Goal: Information Seeking & Learning: Check status

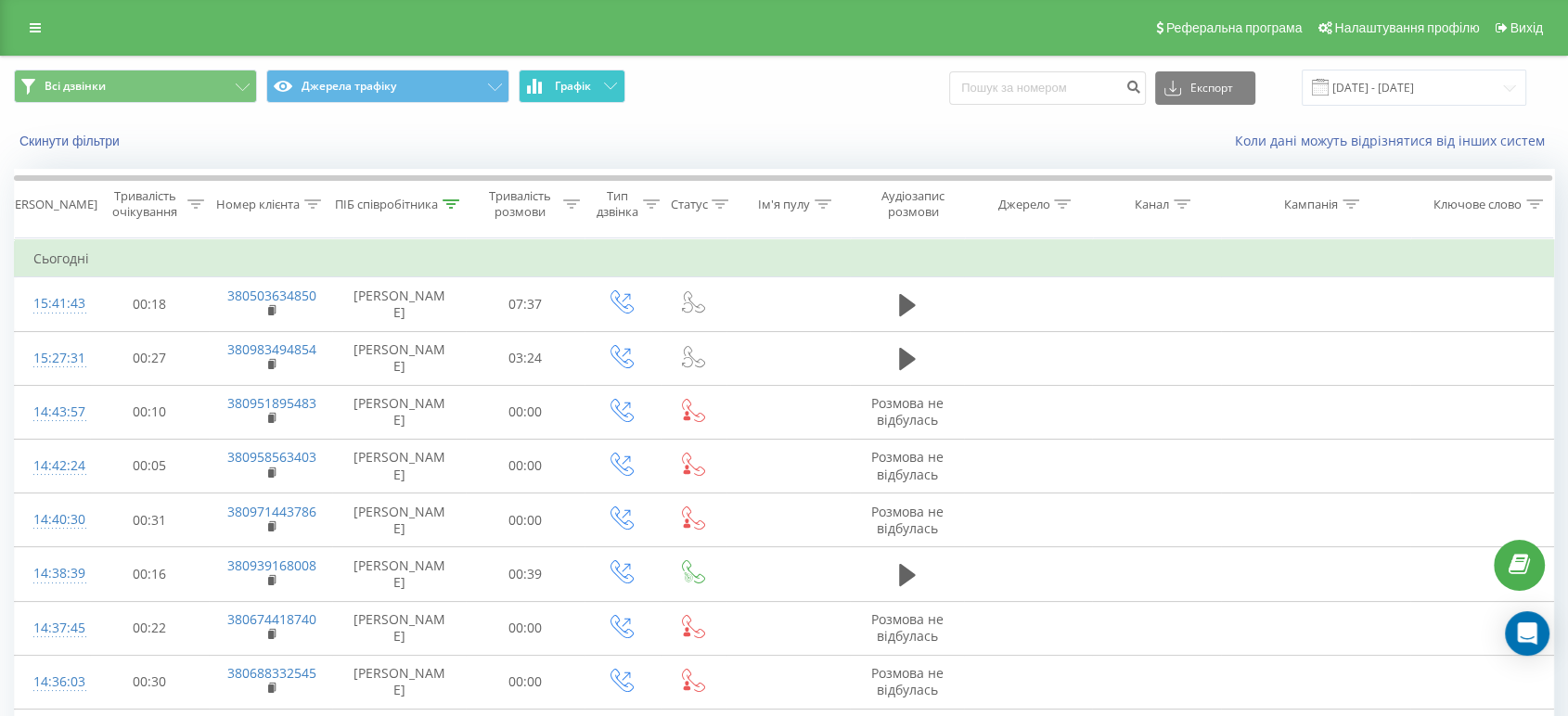
click at [528, 87] on icon at bounding box center [529, 89] width 4 height 8
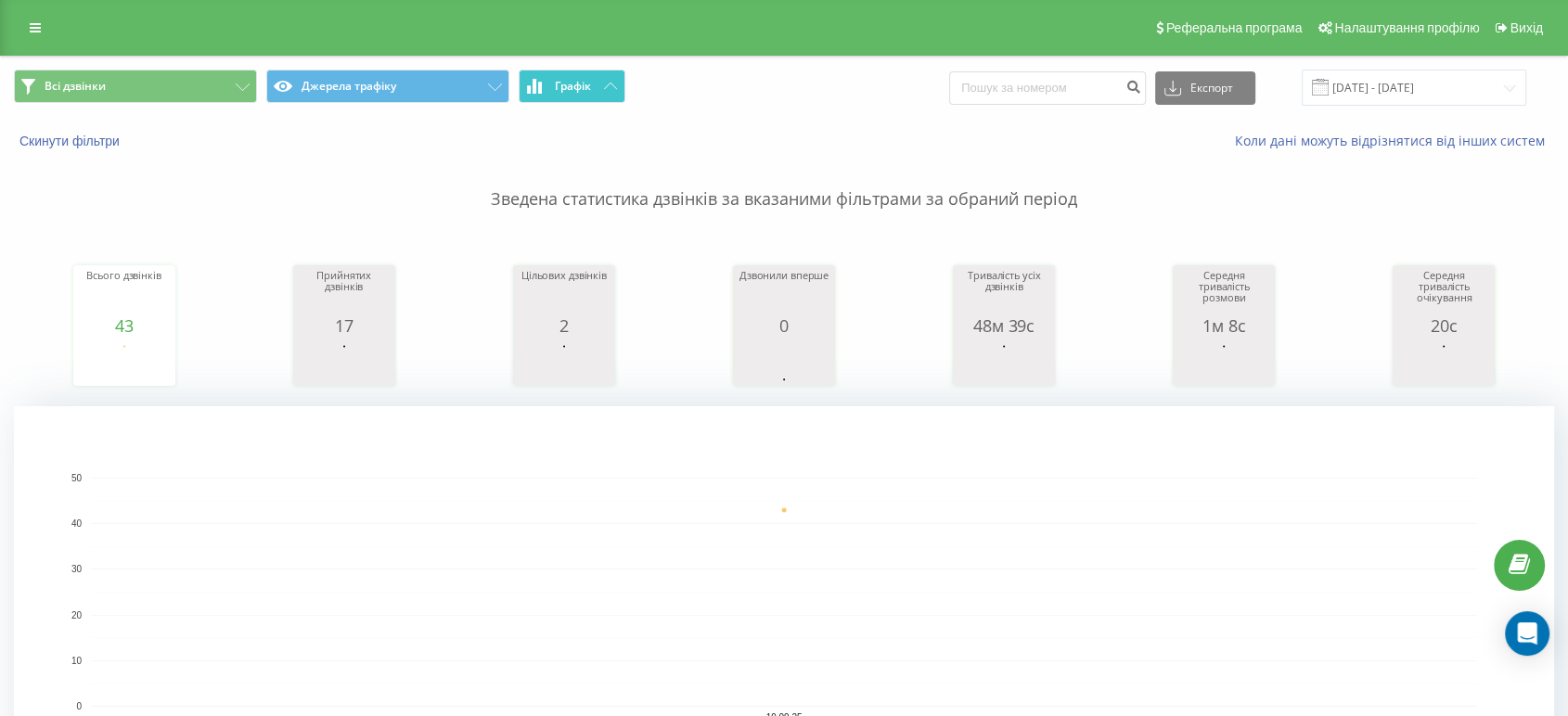
click at [528, 87] on icon at bounding box center [529, 89] width 4 height 8
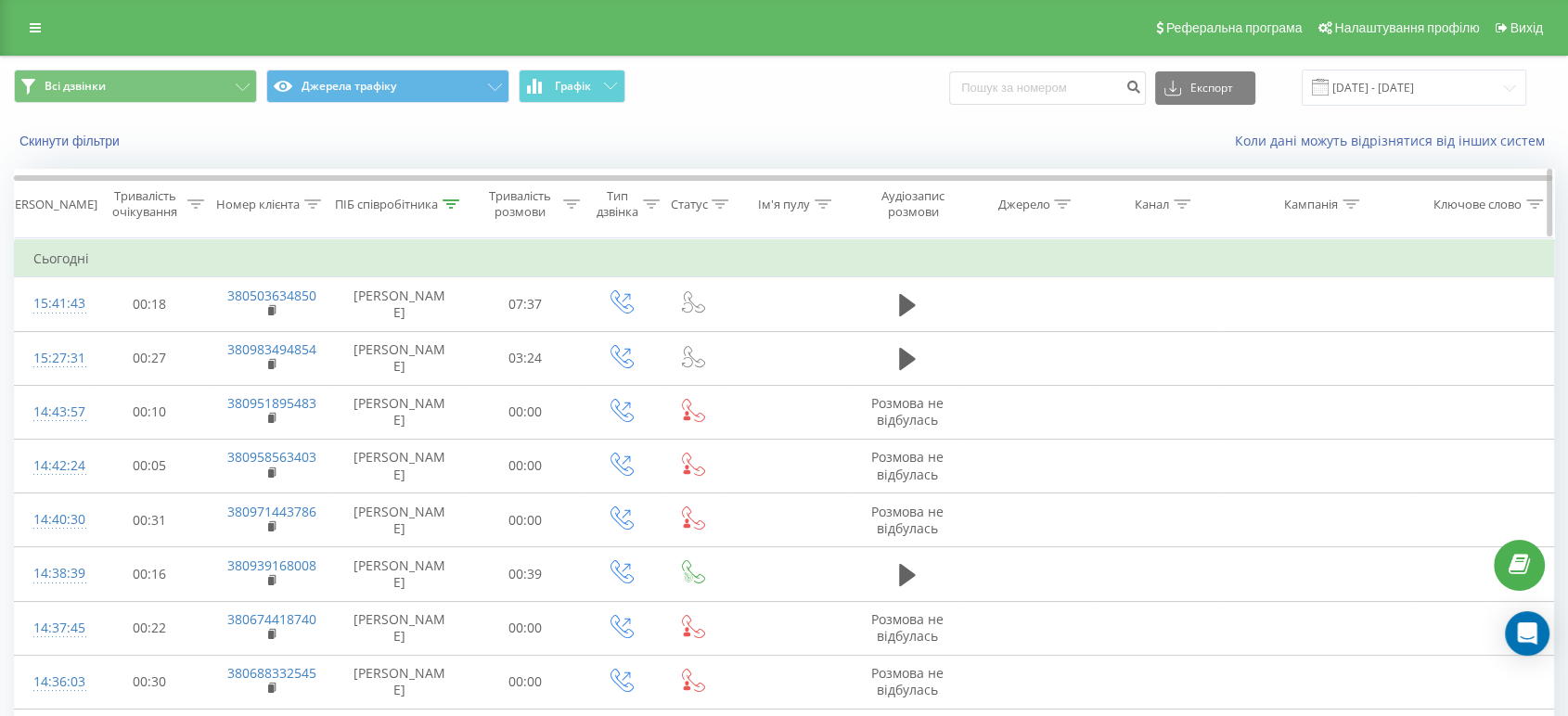
click at [446, 203] on icon at bounding box center [451, 204] width 17 height 9
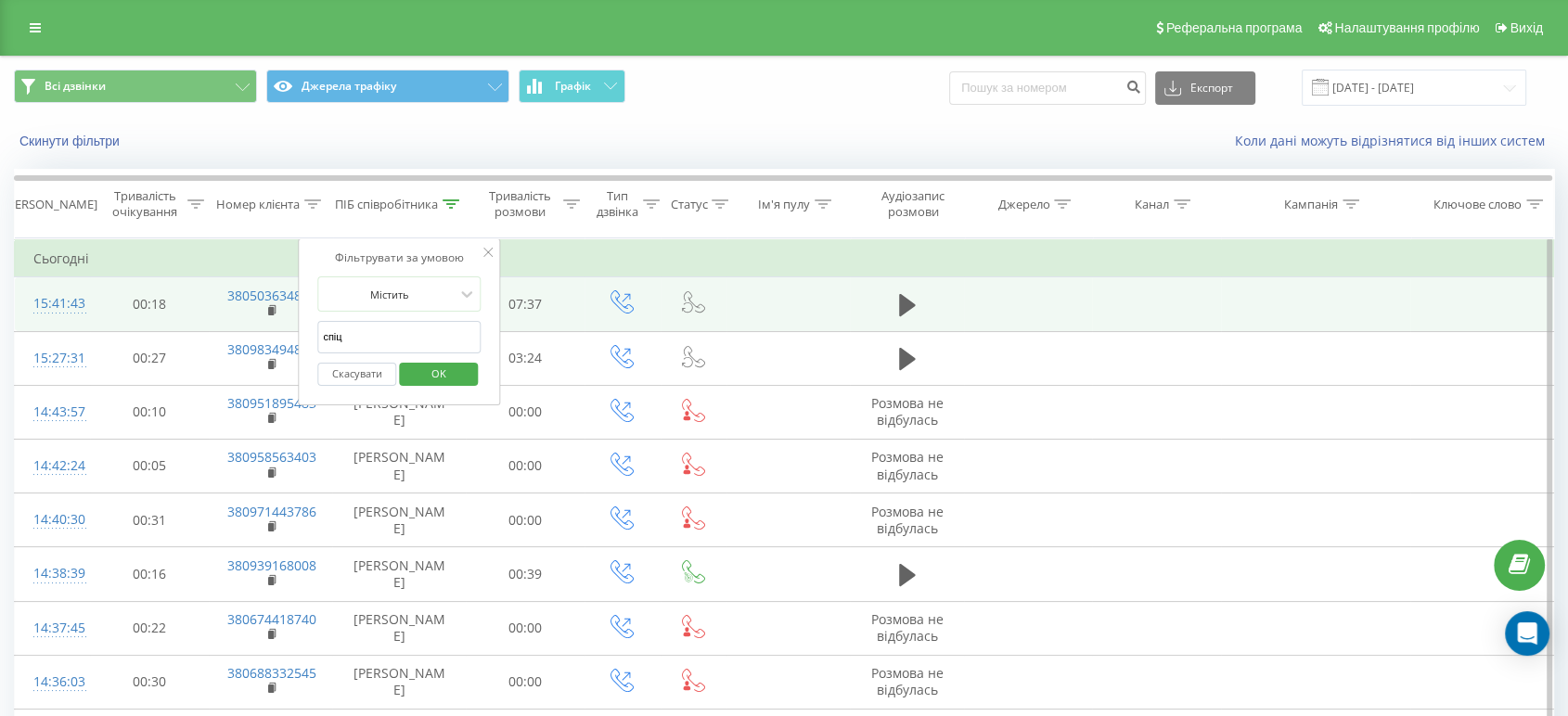
drag, startPoint x: 398, startPoint y: 337, endPoint x: 277, endPoint y: 329, distance: 121.3
click at [277, 329] on table "Фільтрувати за умовою Дорівнює Скасувати OK Фільтрувати за умовою Містить Скасу…" at bounding box center [784, 528] width 1540 height 579
click button "OK" at bounding box center [438, 373] width 79 height 23
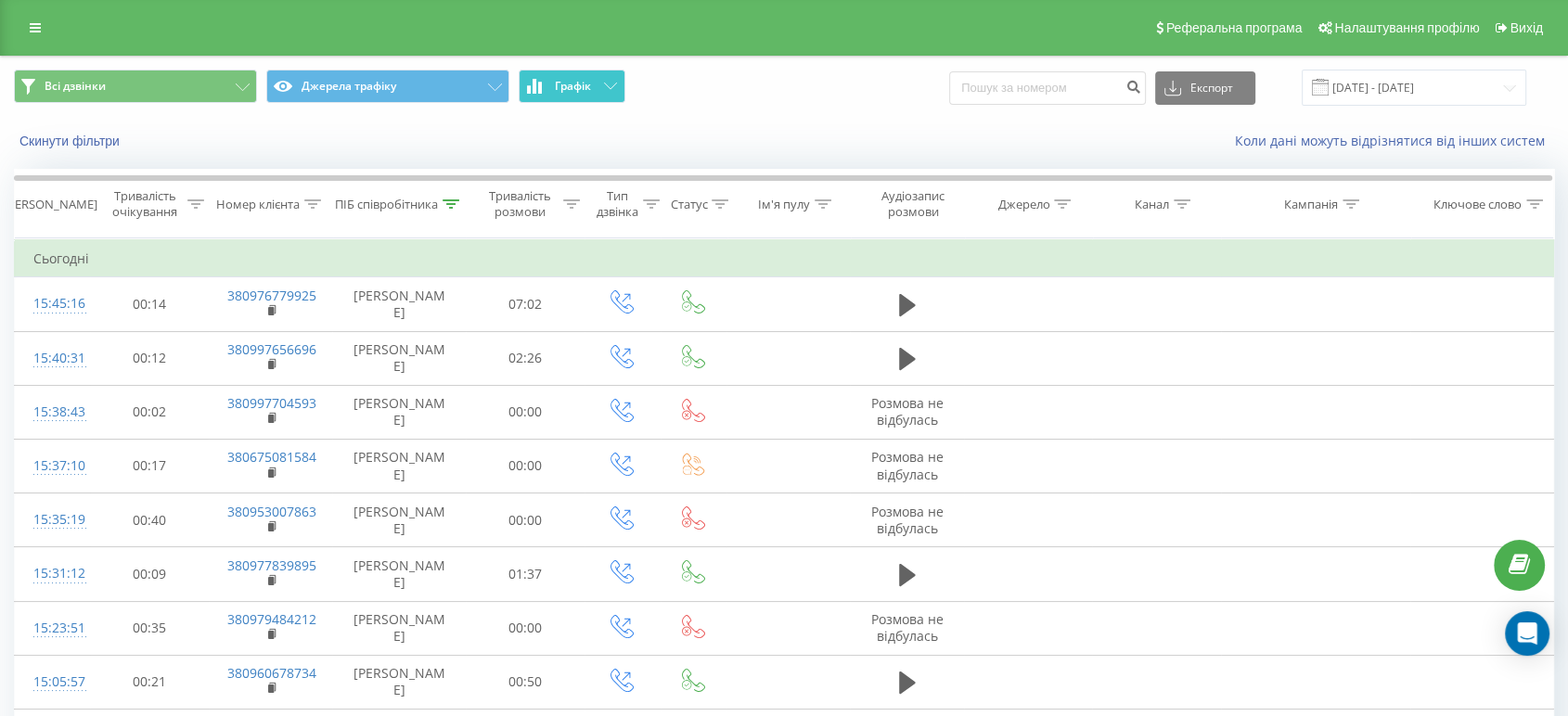
click at [535, 86] on icon at bounding box center [535, 87] width 4 height 15
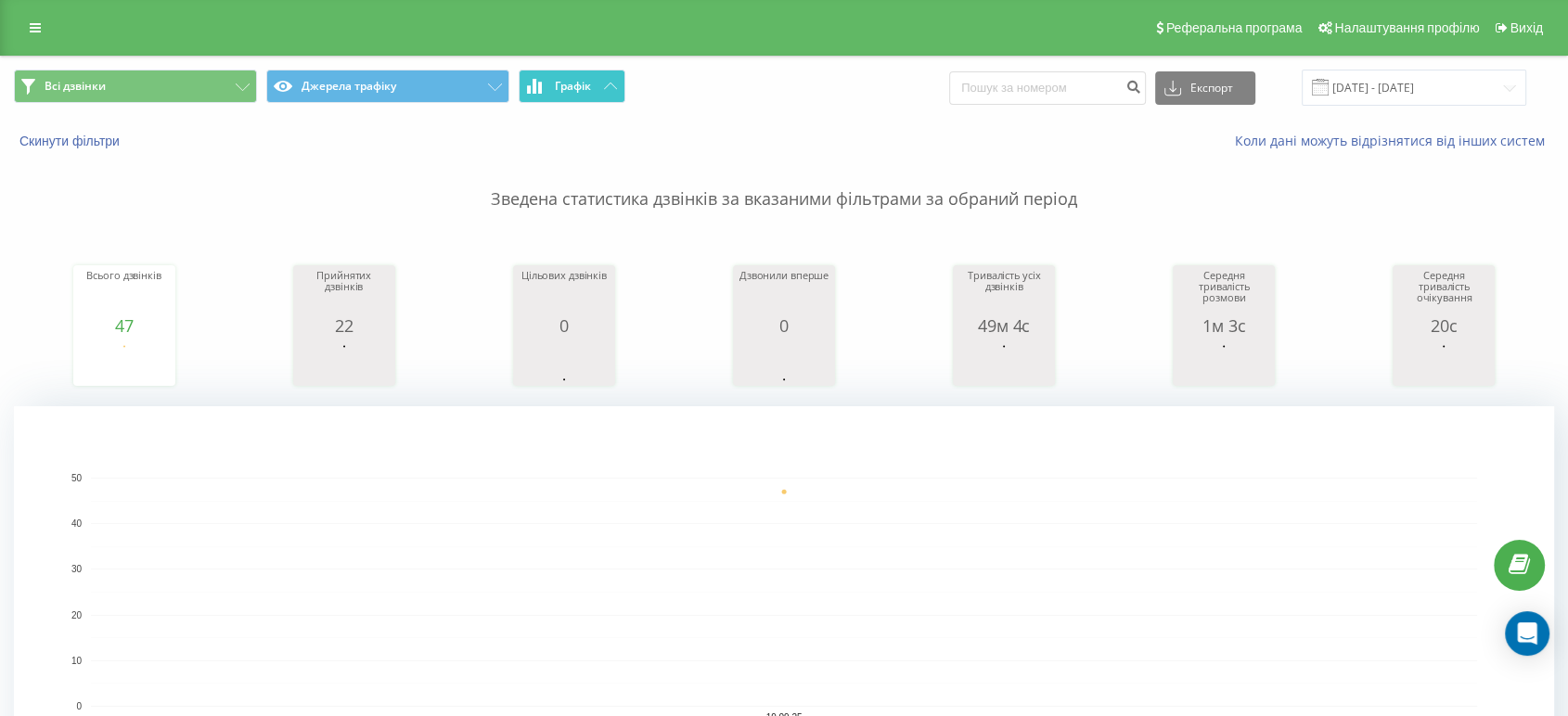
click at [535, 86] on icon at bounding box center [535, 87] width 4 height 15
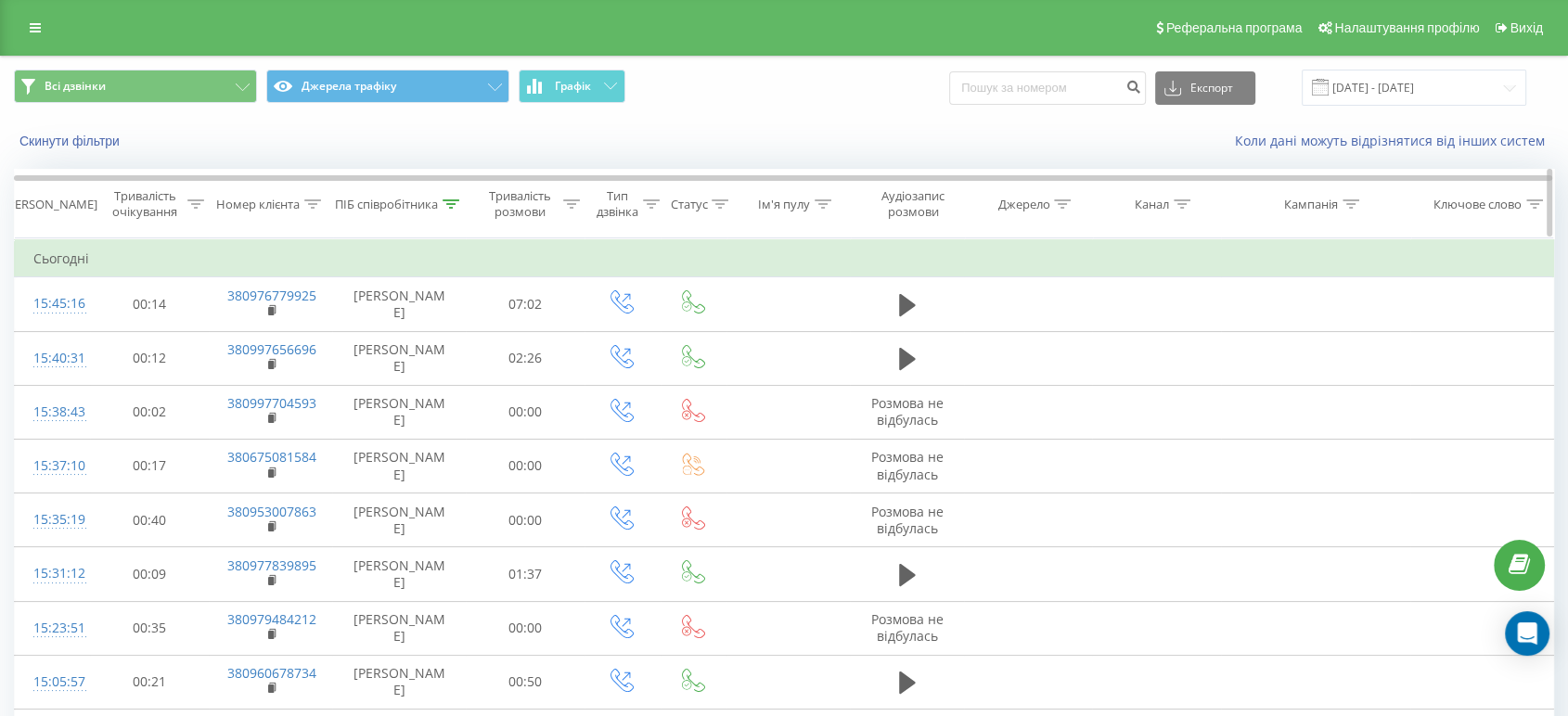
click at [452, 206] on icon at bounding box center [451, 204] width 17 height 9
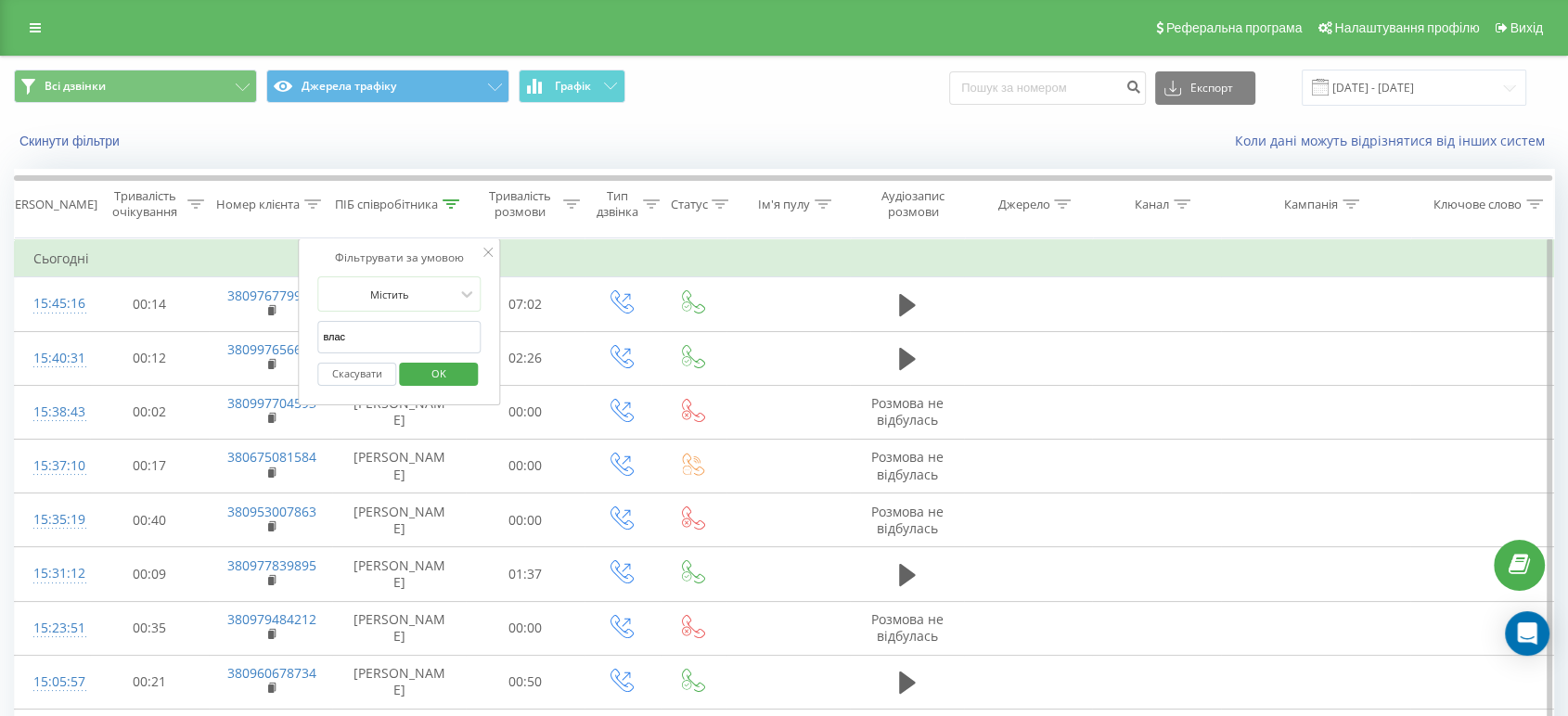
drag, startPoint x: 351, startPoint y: 343, endPoint x: 300, endPoint y: 334, distance: 51.8
click at [300, 334] on div "Фільтрувати за умовою Містить влас Скасувати OK" at bounding box center [399, 321] width 202 height 167
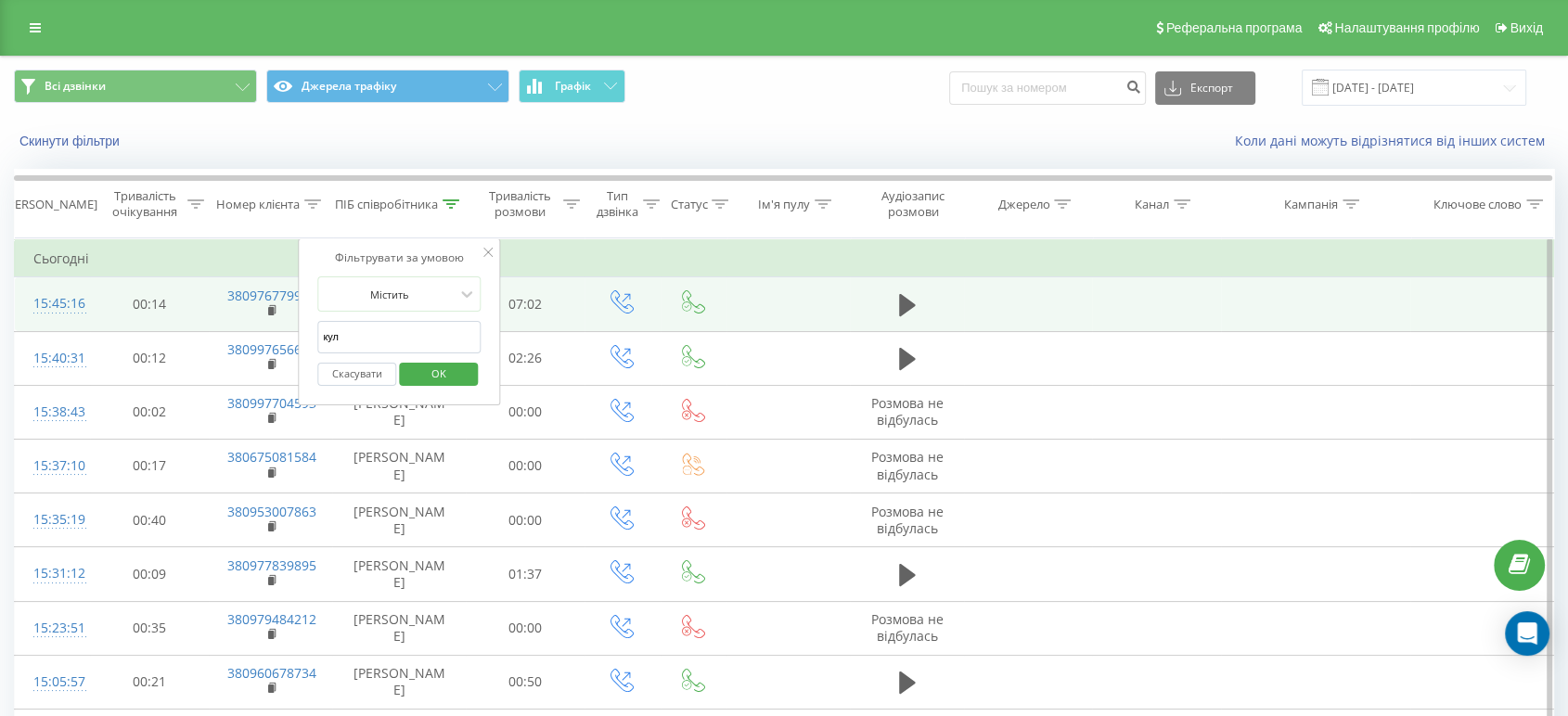
click button "OK" at bounding box center [438, 373] width 79 height 23
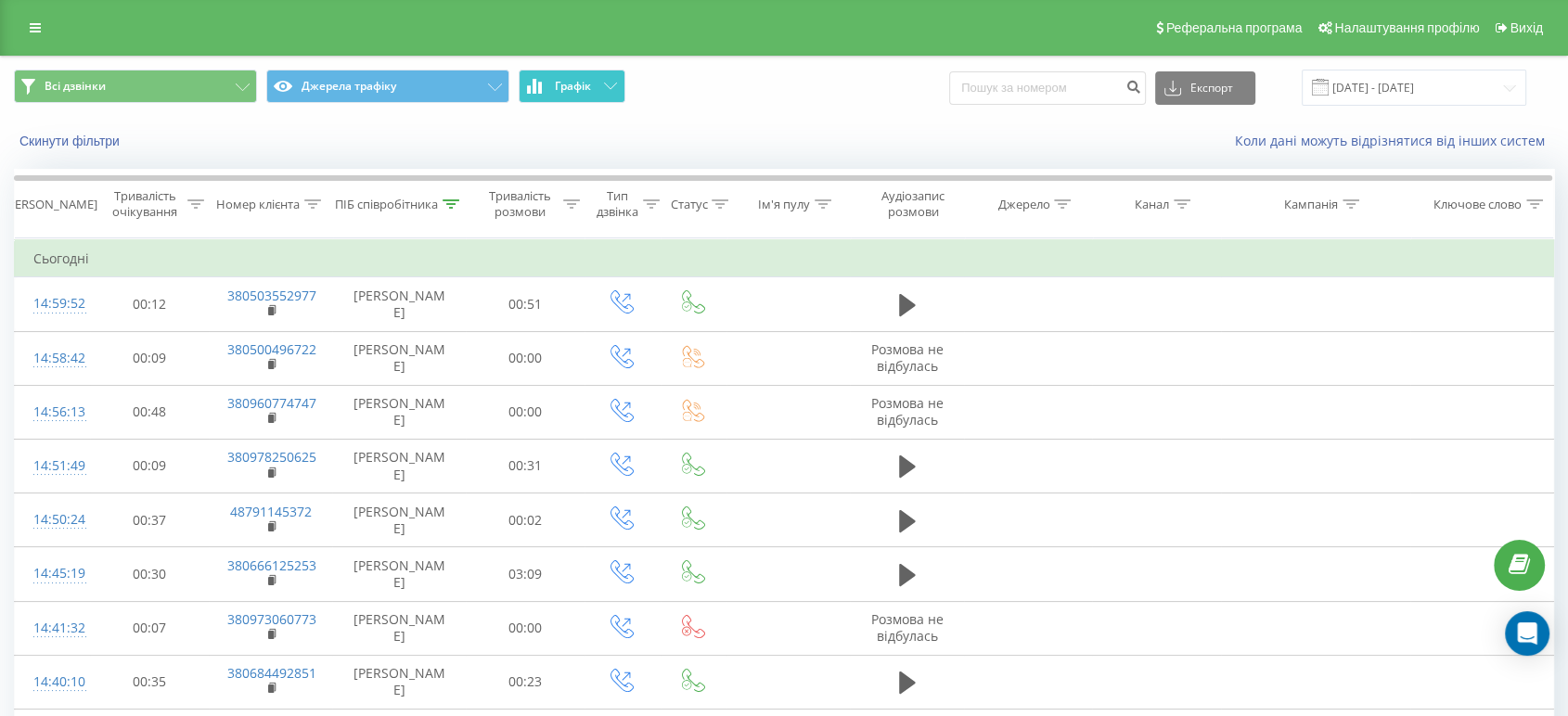
click at [539, 88] on icon at bounding box center [540, 88] width 4 height 12
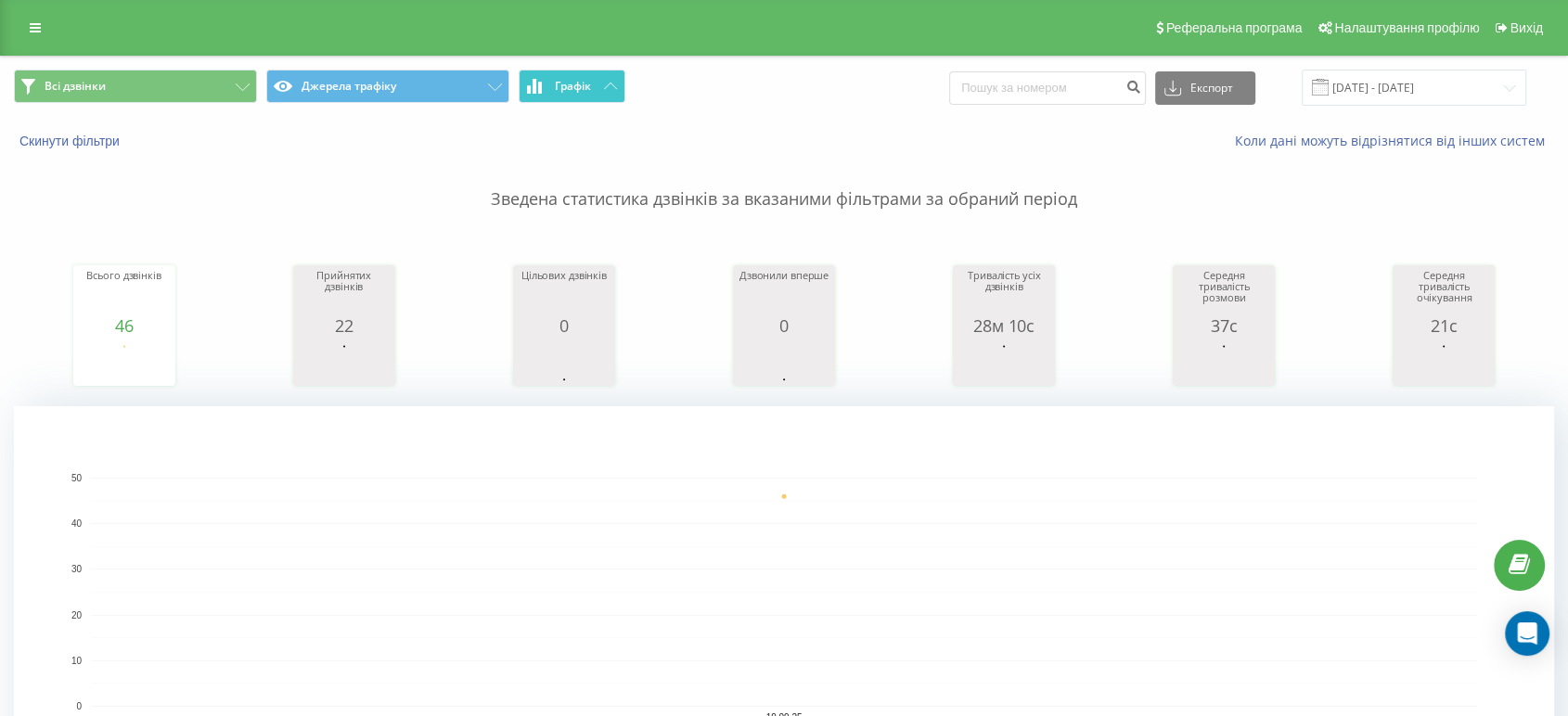
click at [535, 87] on icon at bounding box center [535, 87] width 4 height 15
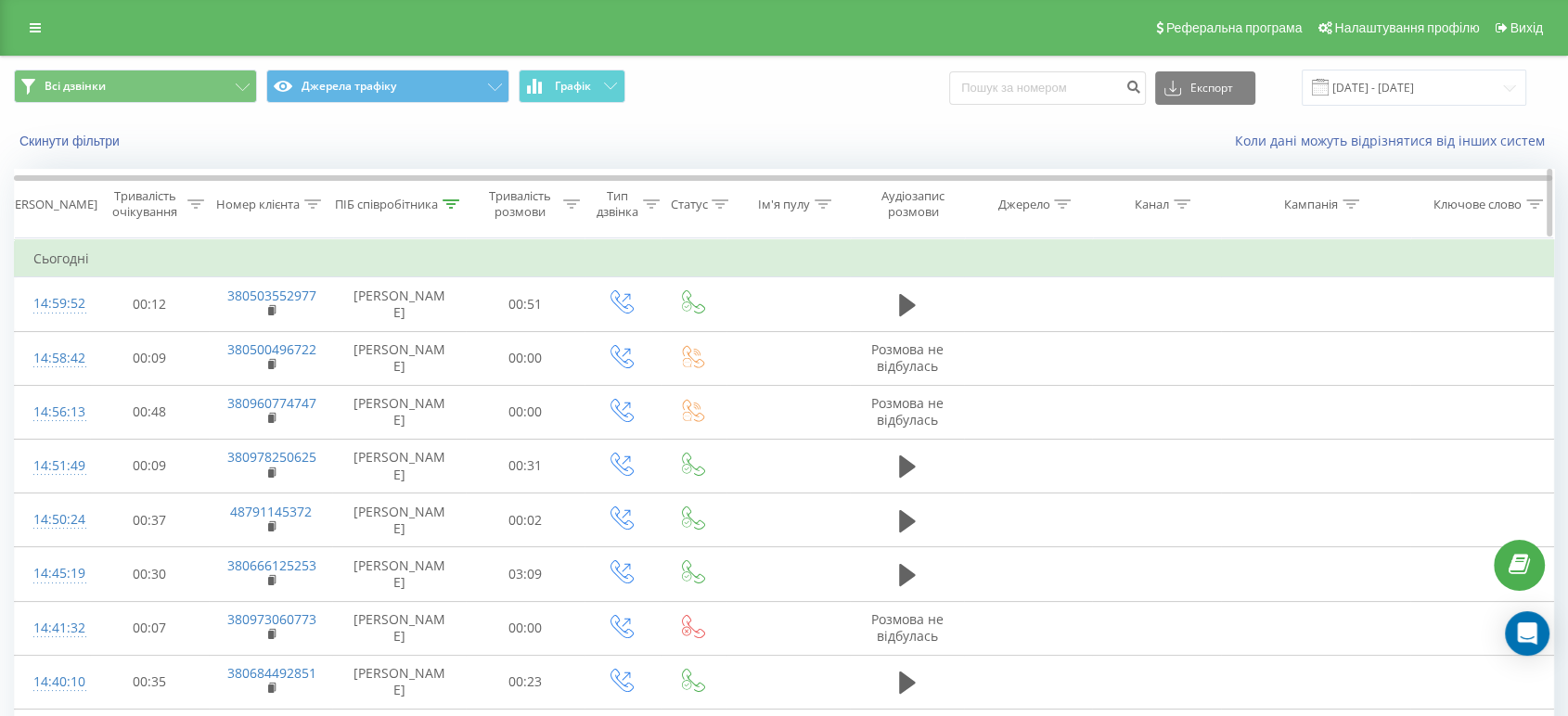
click at [449, 200] on icon at bounding box center [451, 204] width 17 height 9
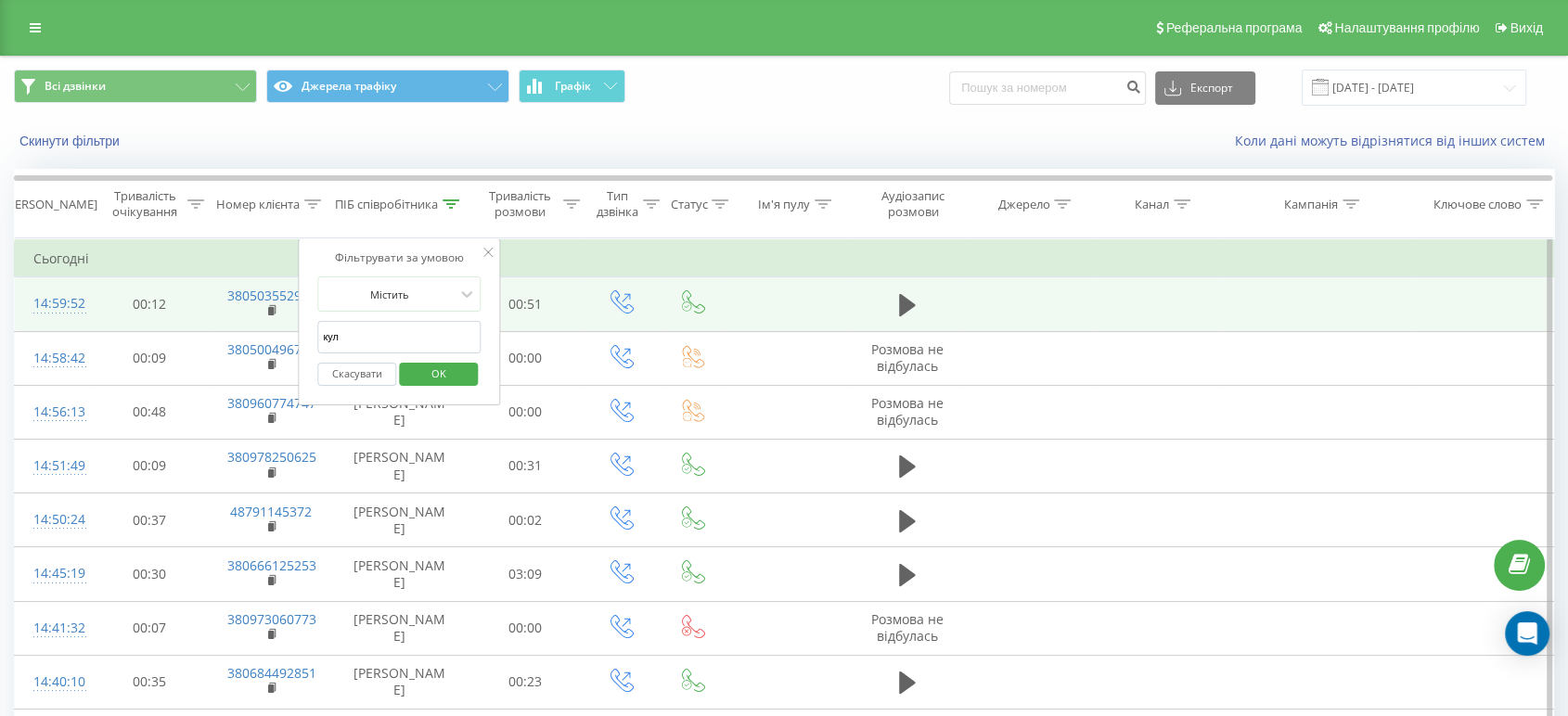
drag, startPoint x: 370, startPoint y: 339, endPoint x: 169, endPoint y: 318, distance: 202.1
click at [169, 318] on table "Фільтрувати за умовою Дорівнює Скасувати OK Фільтрувати за умовою Містить Скасу…" at bounding box center [784, 528] width 1540 height 579
click button "OK" at bounding box center [438, 373] width 79 height 23
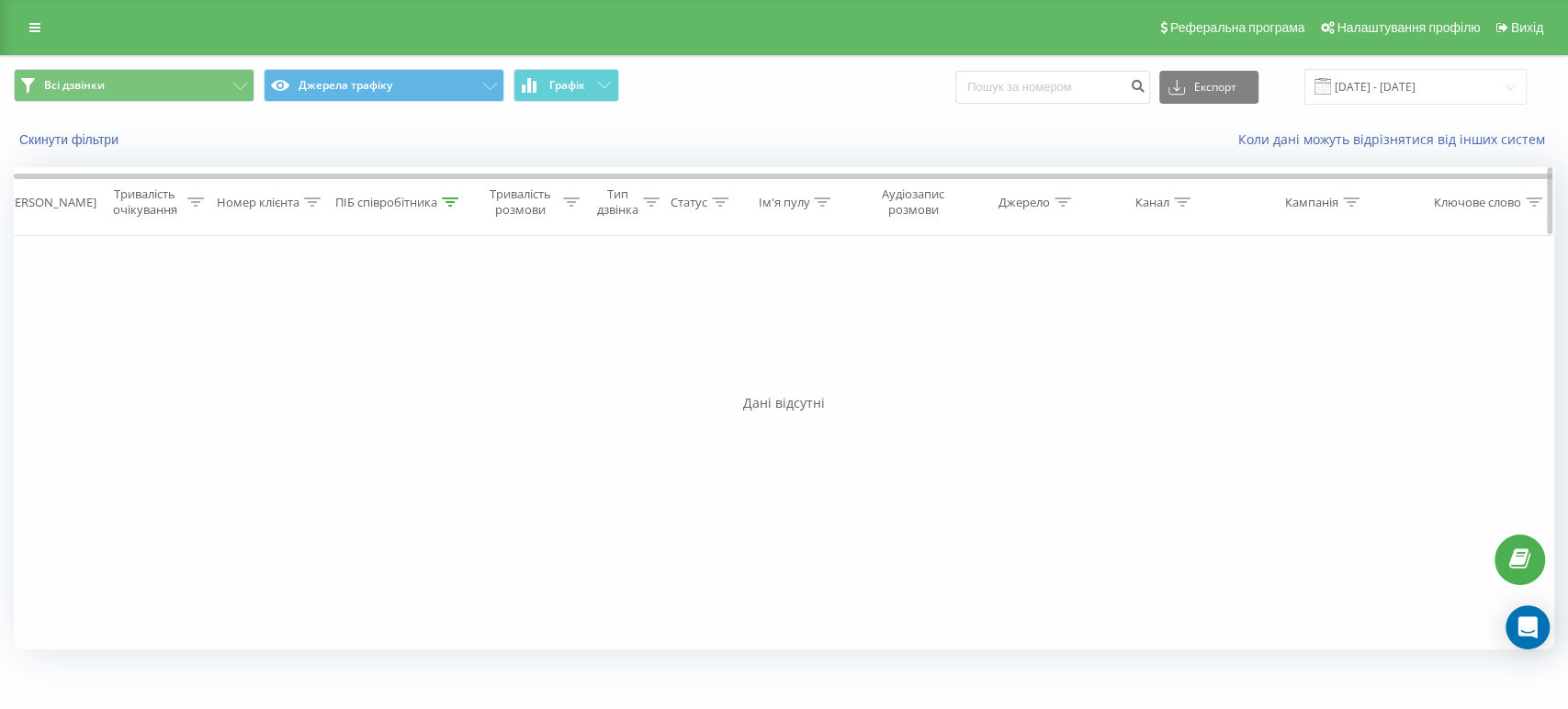
click at [457, 197] on icon at bounding box center [450, 202] width 17 height 9
drag, startPoint x: 404, startPoint y: 340, endPoint x: 223, endPoint y: 337, distance: 181.0
click at [223, 337] on div "Фільтрувати за умовою Дорівнює Скасувати OK Фільтрувати за умовою Містить Скасу…" at bounding box center [784, 443] width 1540 height 413
click button "OK" at bounding box center [437, 370] width 78 height 23
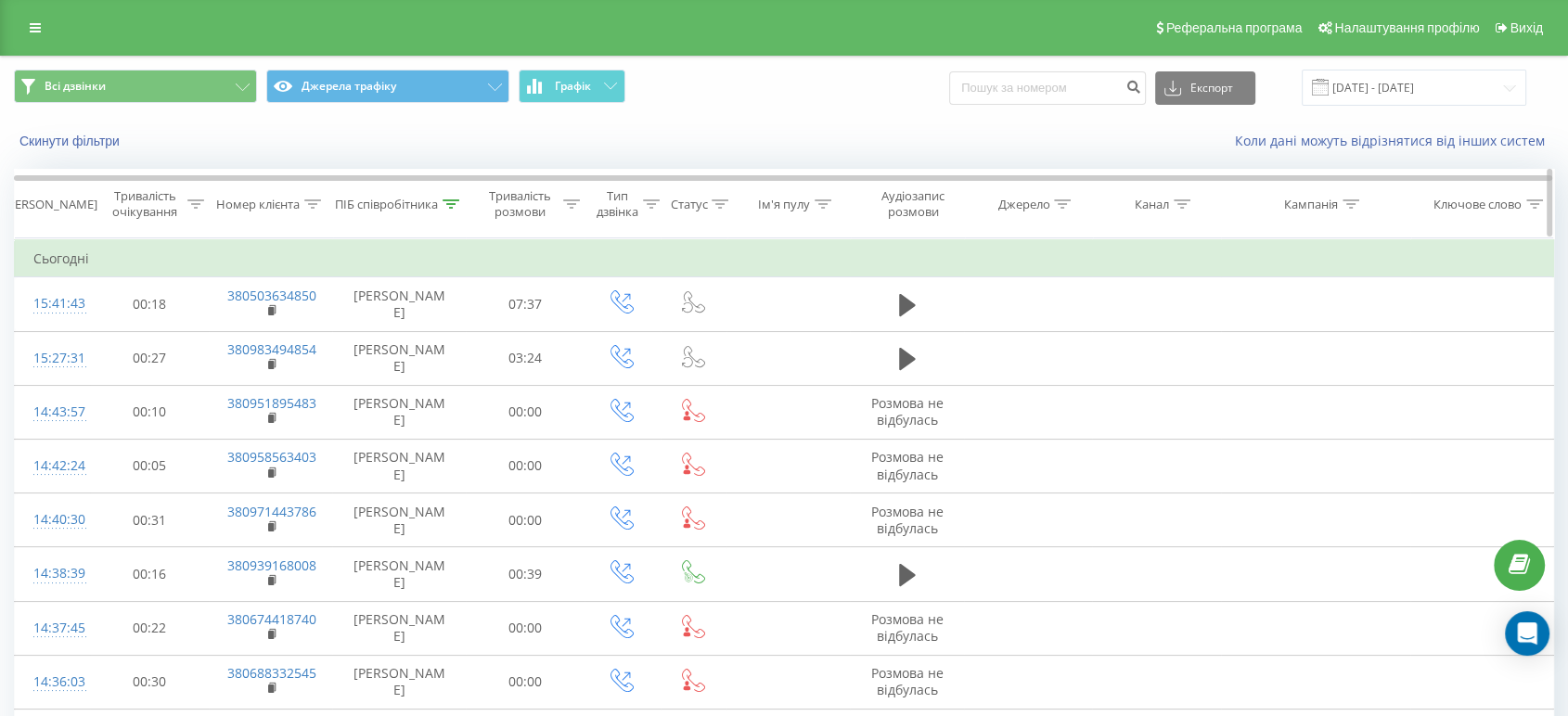
click at [457, 207] on icon at bounding box center [451, 204] width 17 height 9
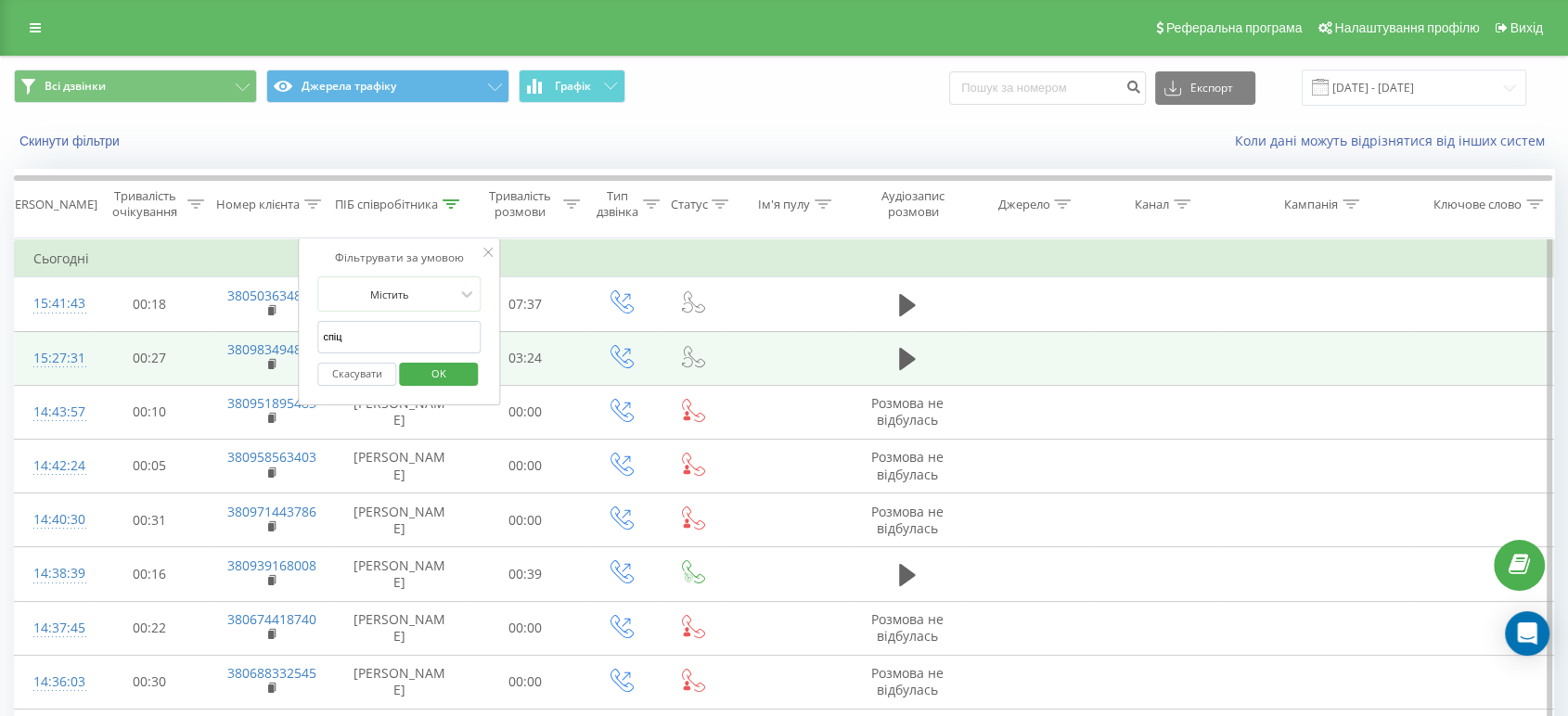
drag, startPoint x: 351, startPoint y: 342, endPoint x: 251, endPoint y: 339, distance: 100.0
click at [251, 340] on table "Фільтрувати за умовою Дорівнює Скасувати OK Фільтрувати за умовою Містить Скасу…" at bounding box center [784, 528] width 1540 height 579
click button "OK" at bounding box center [438, 373] width 79 height 23
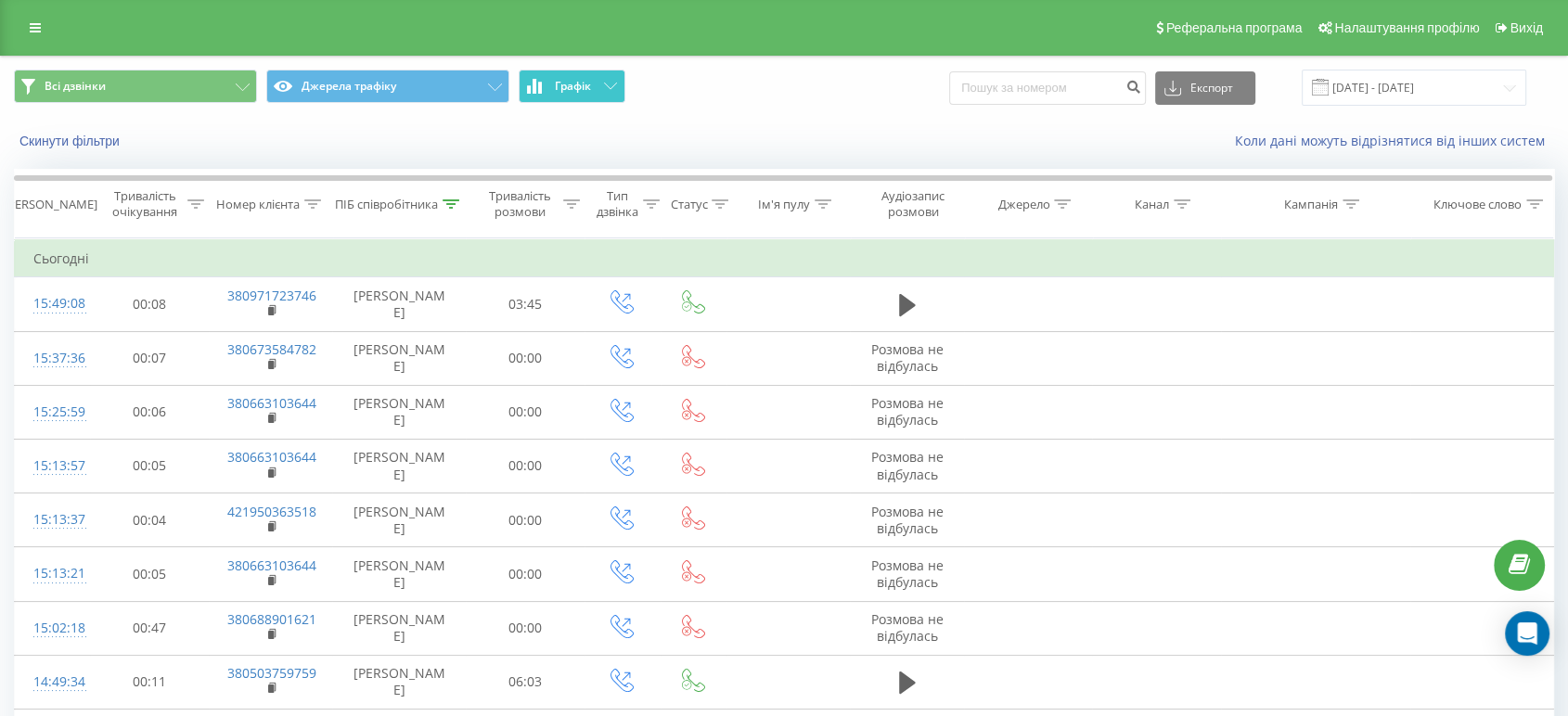
click at [539, 88] on icon at bounding box center [540, 88] width 4 height 12
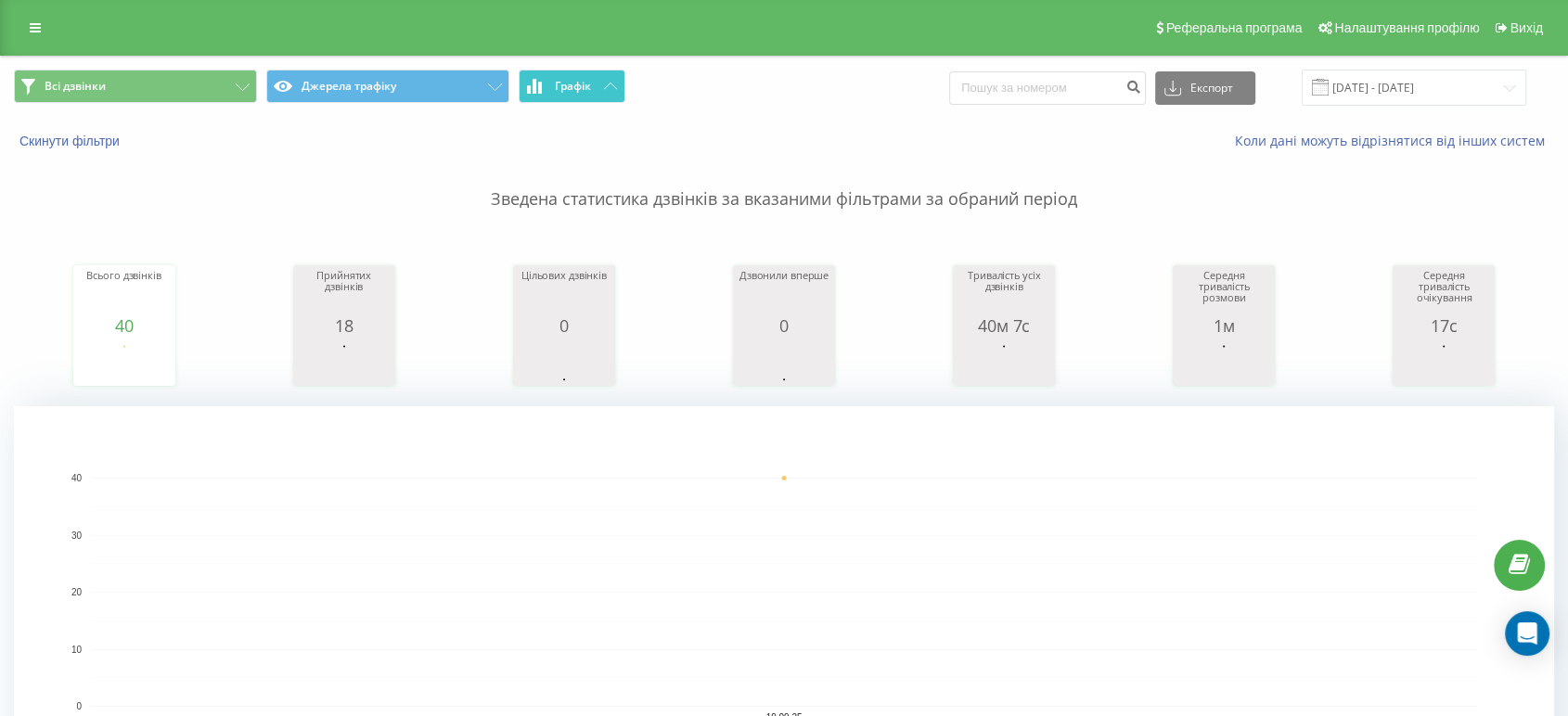
click at [539, 88] on icon at bounding box center [540, 88] width 4 height 12
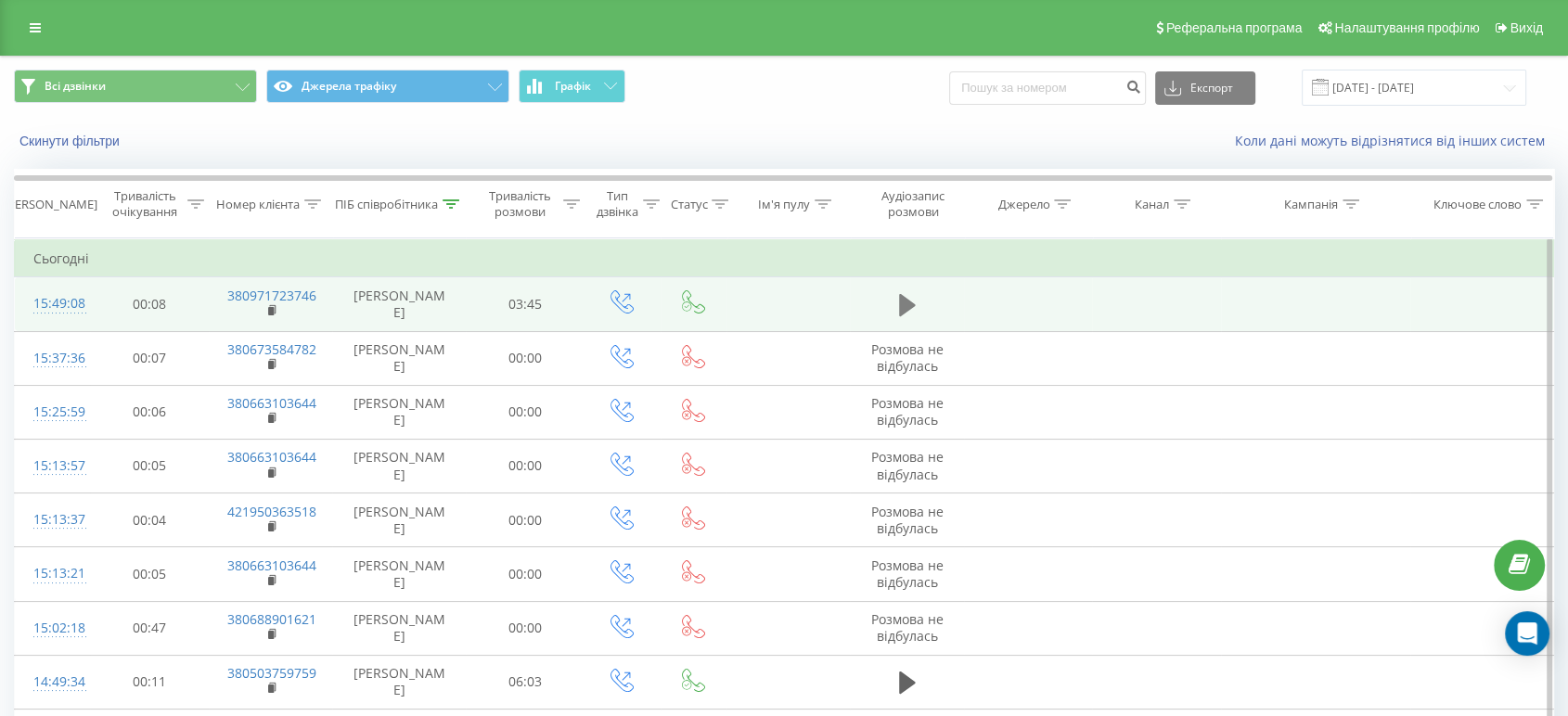
click at [906, 305] on icon at bounding box center [907, 305] width 17 height 22
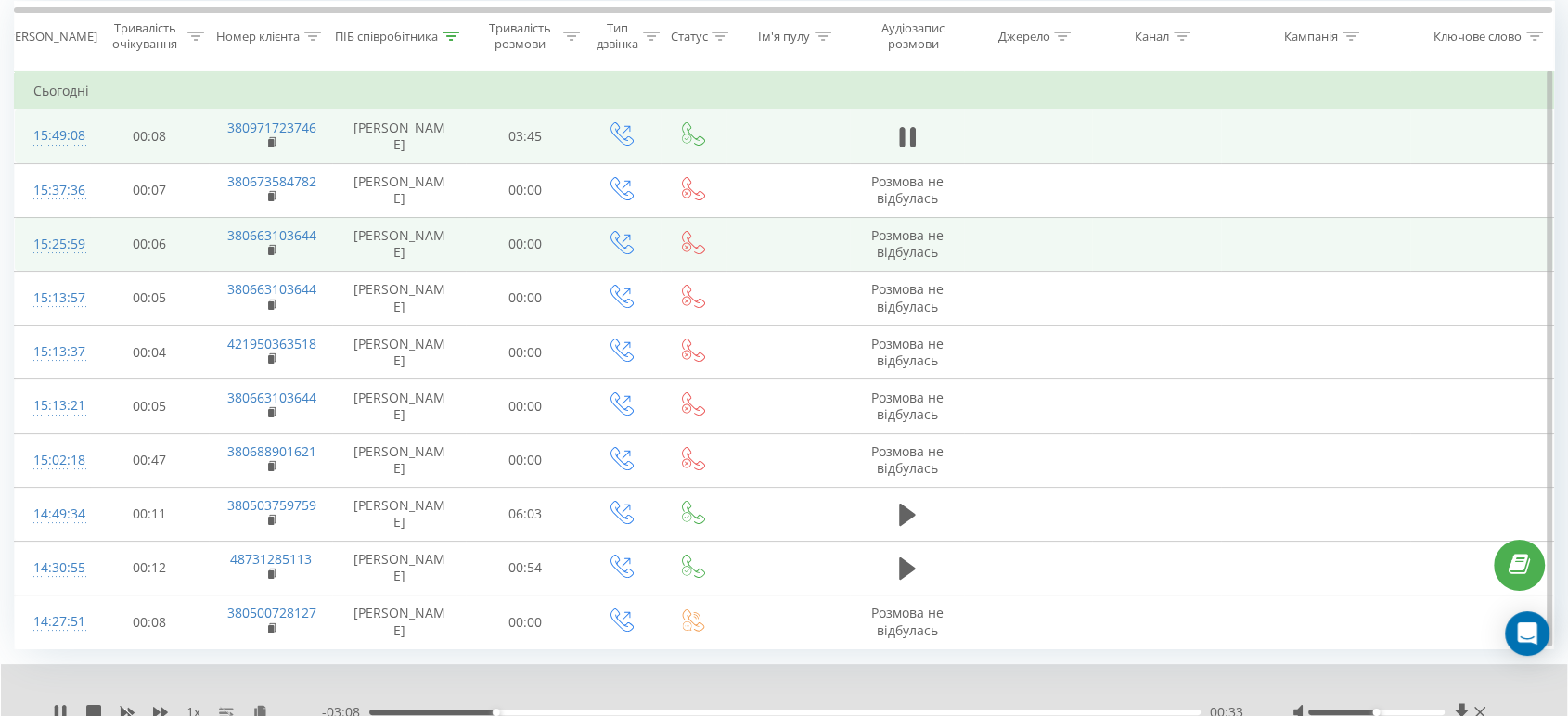
scroll to position [169, 0]
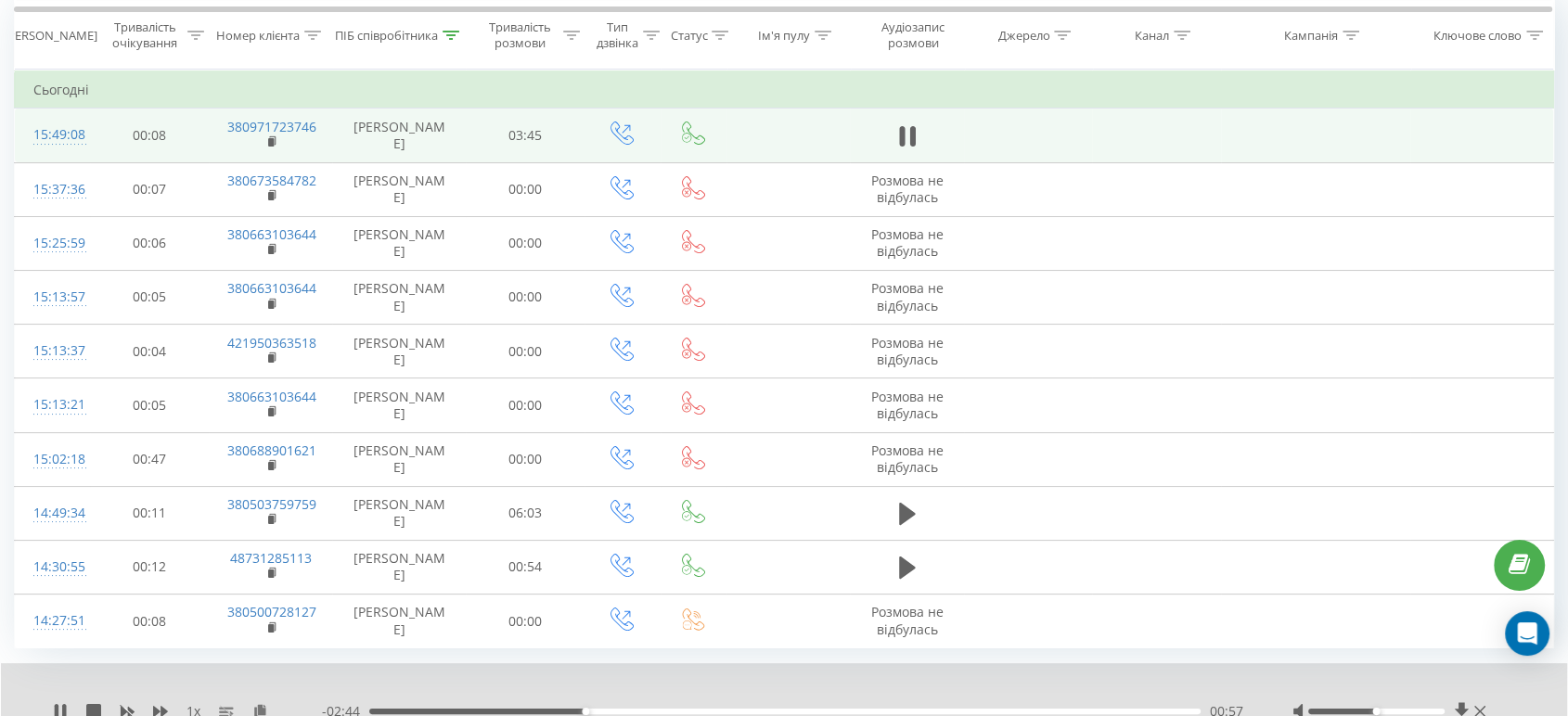
click at [628, 703] on div "- 02:44 00:57 00:57" at bounding box center [784, 711] width 924 height 19
click at [632, 709] on div "00:58" at bounding box center [784, 711] width 831 height 6
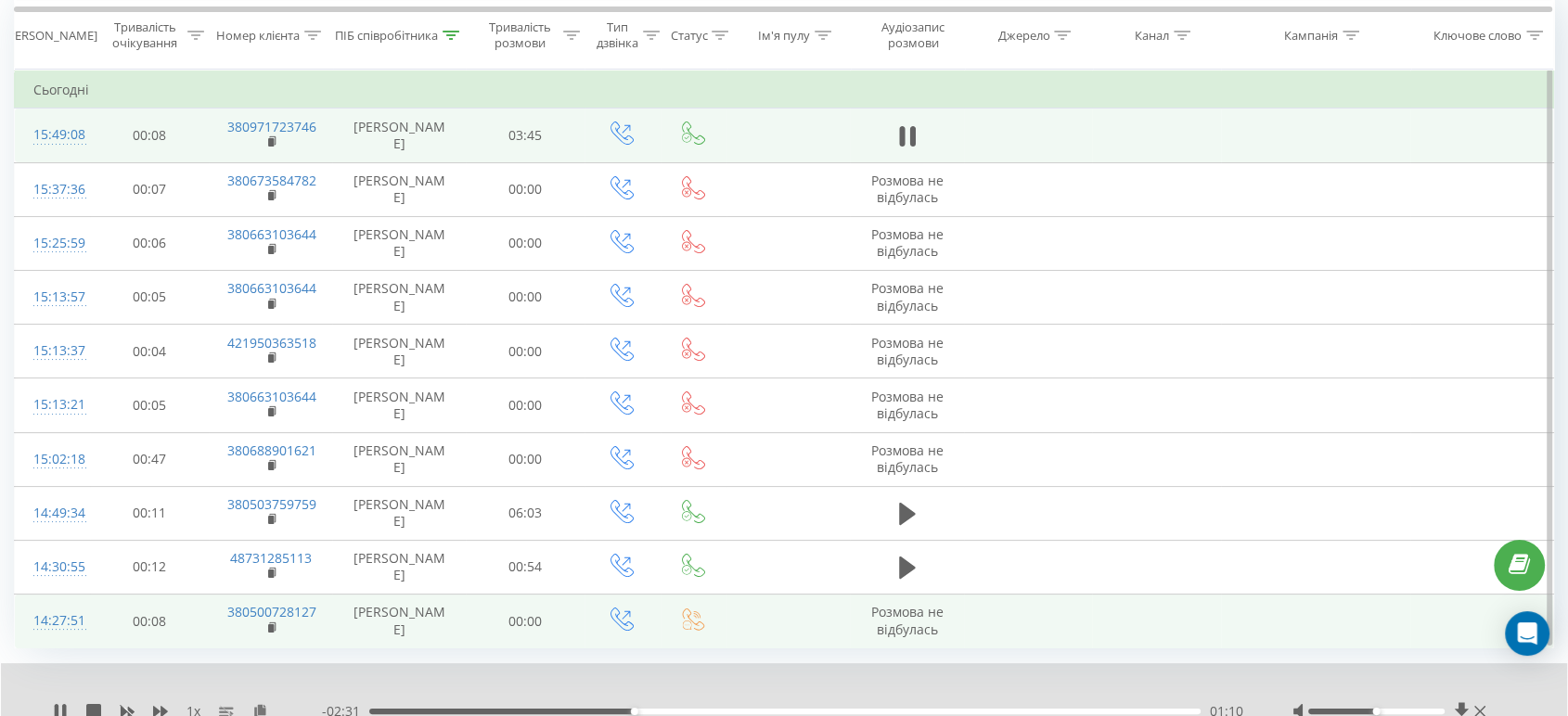
scroll to position [239, 0]
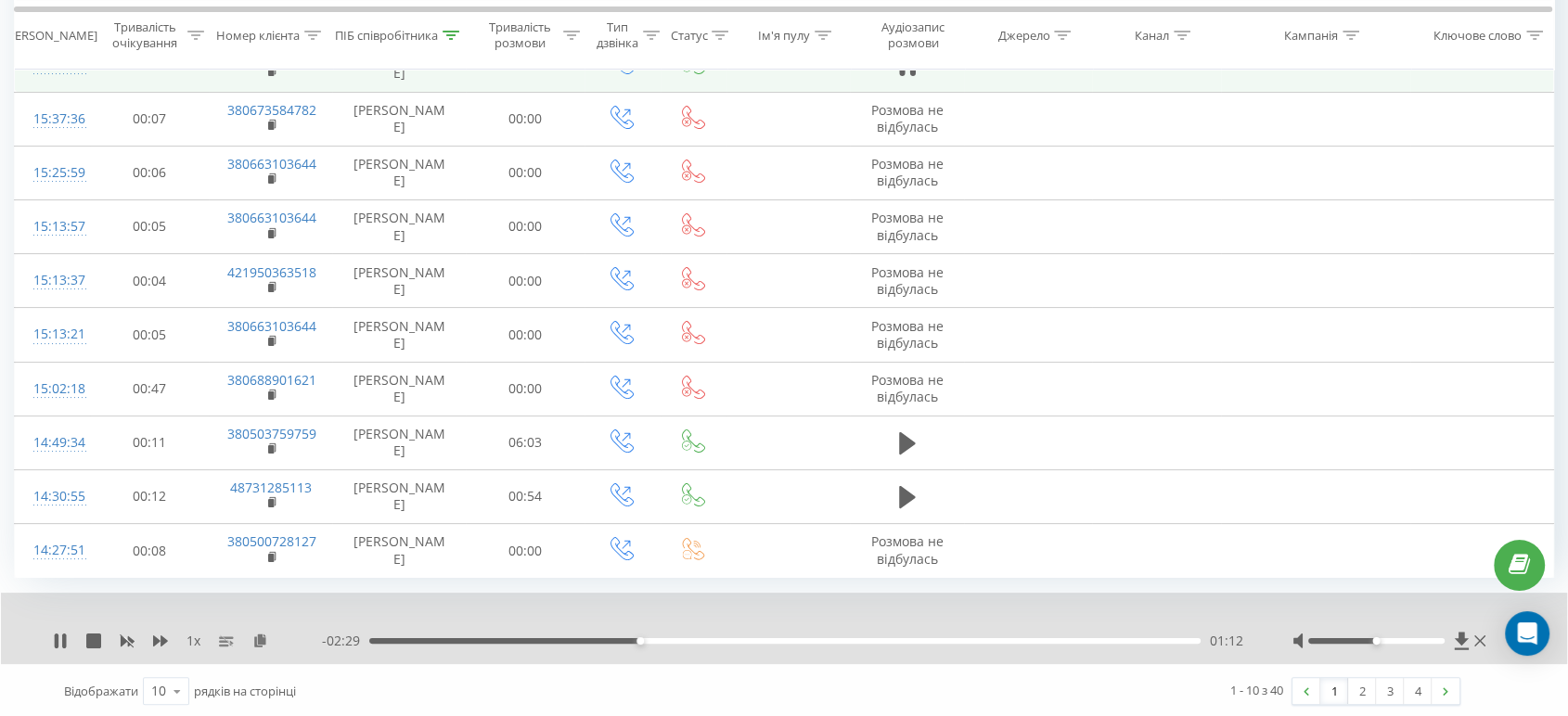
click at [770, 638] on div "01:12" at bounding box center [784, 641] width 831 height 6
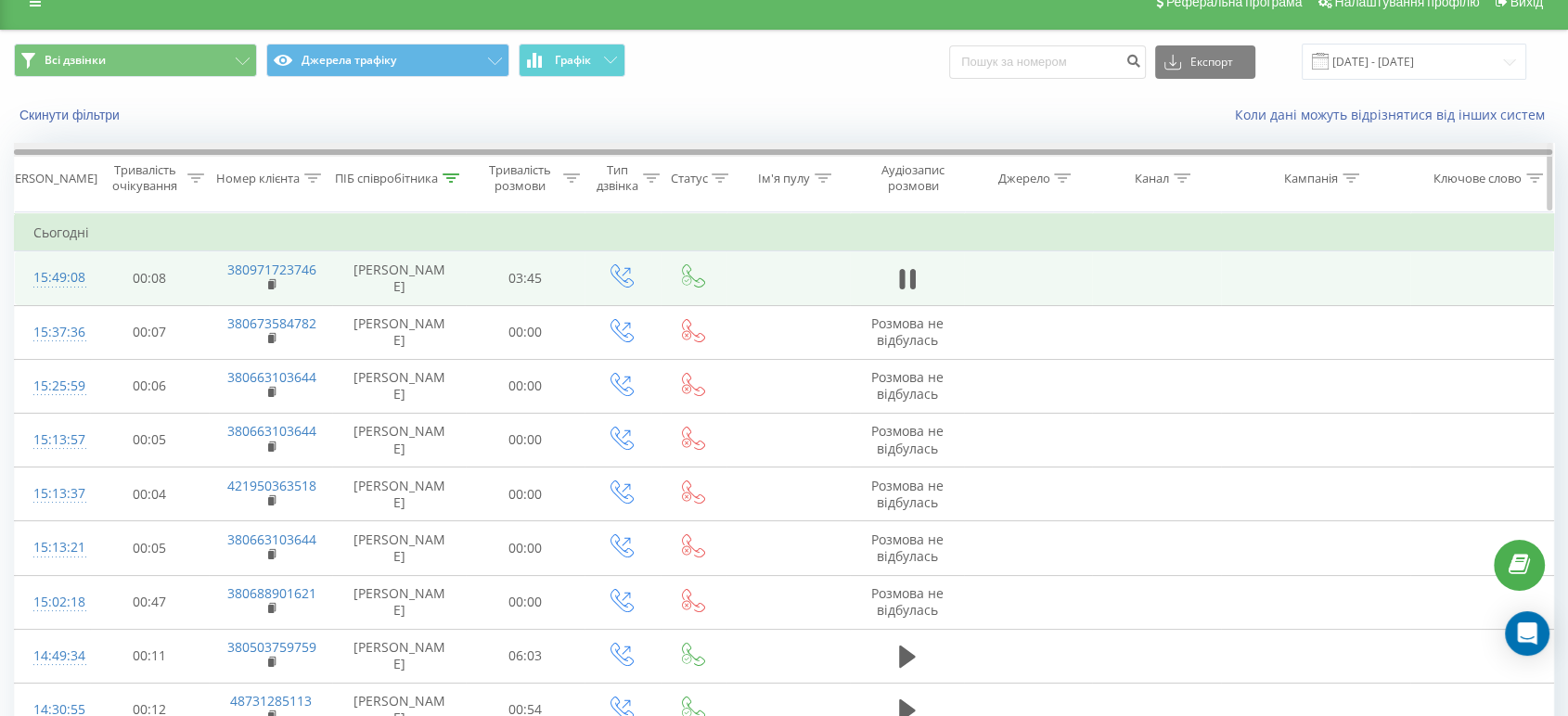
scroll to position [0, 0]
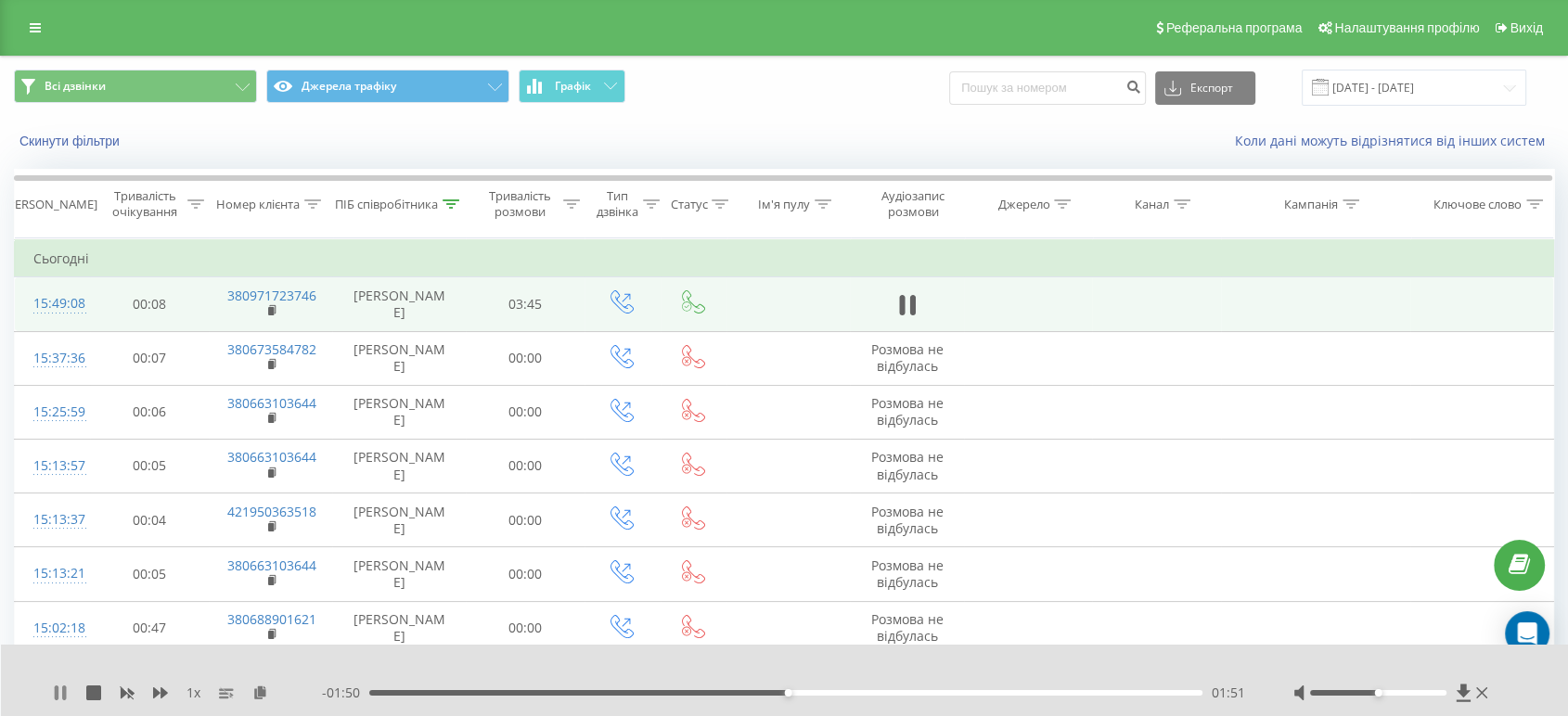
click at [60, 697] on icon at bounding box center [61, 693] width 15 height 15
click at [459, 203] on icon at bounding box center [451, 204] width 17 height 9
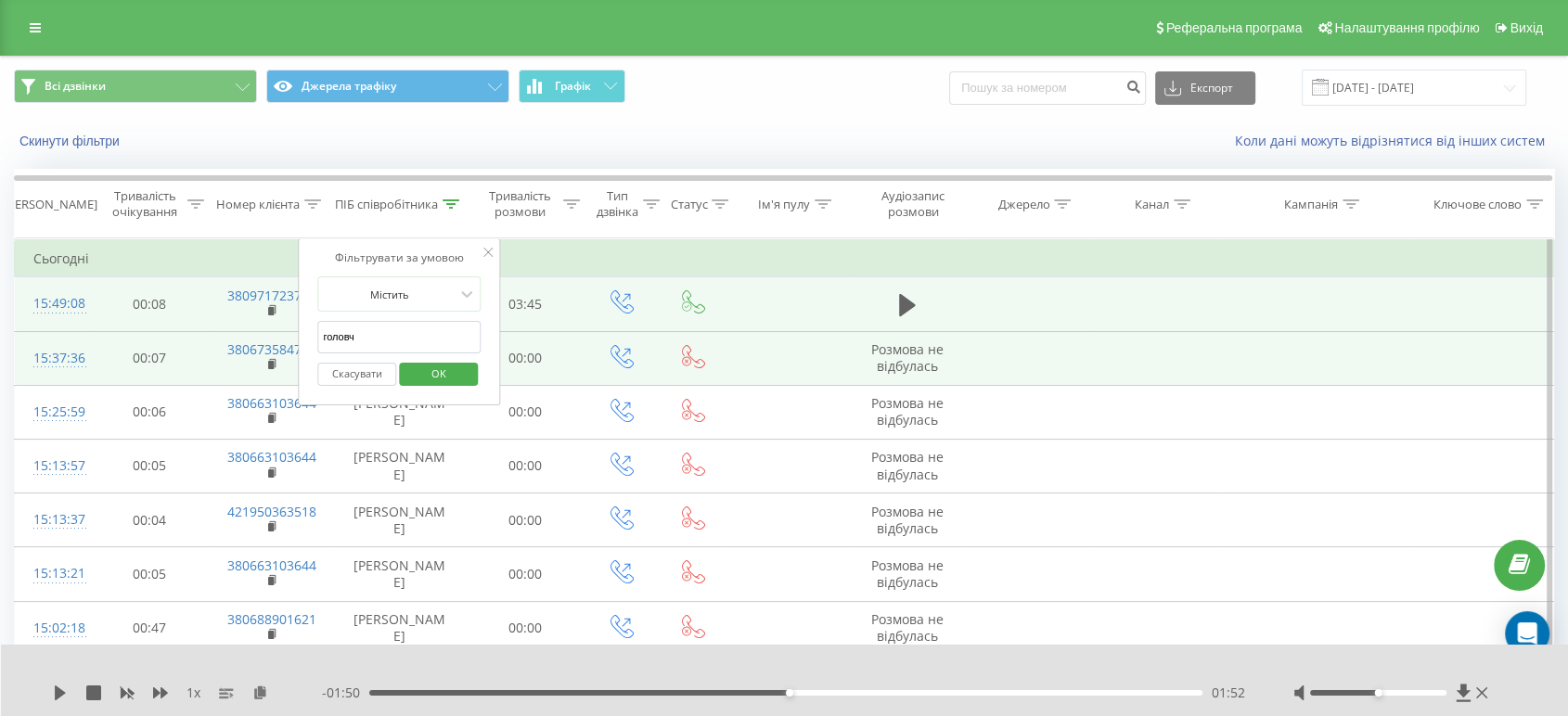
drag, startPoint x: 379, startPoint y: 346, endPoint x: 210, endPoint y: 340, distance: 169.1
click at [210, 340] on table "Фільтрувати за умовою Дорівнює Скасувати OK Фільтрувати за умовою Містить Скасу…" at bounding box center [784, 528] width 1540 height 579
type input "спіц"
click button "OK" at bounding box center [438, 373] width 79 height 23
